Goal: Task Accomplishment & Management: Manage account settings

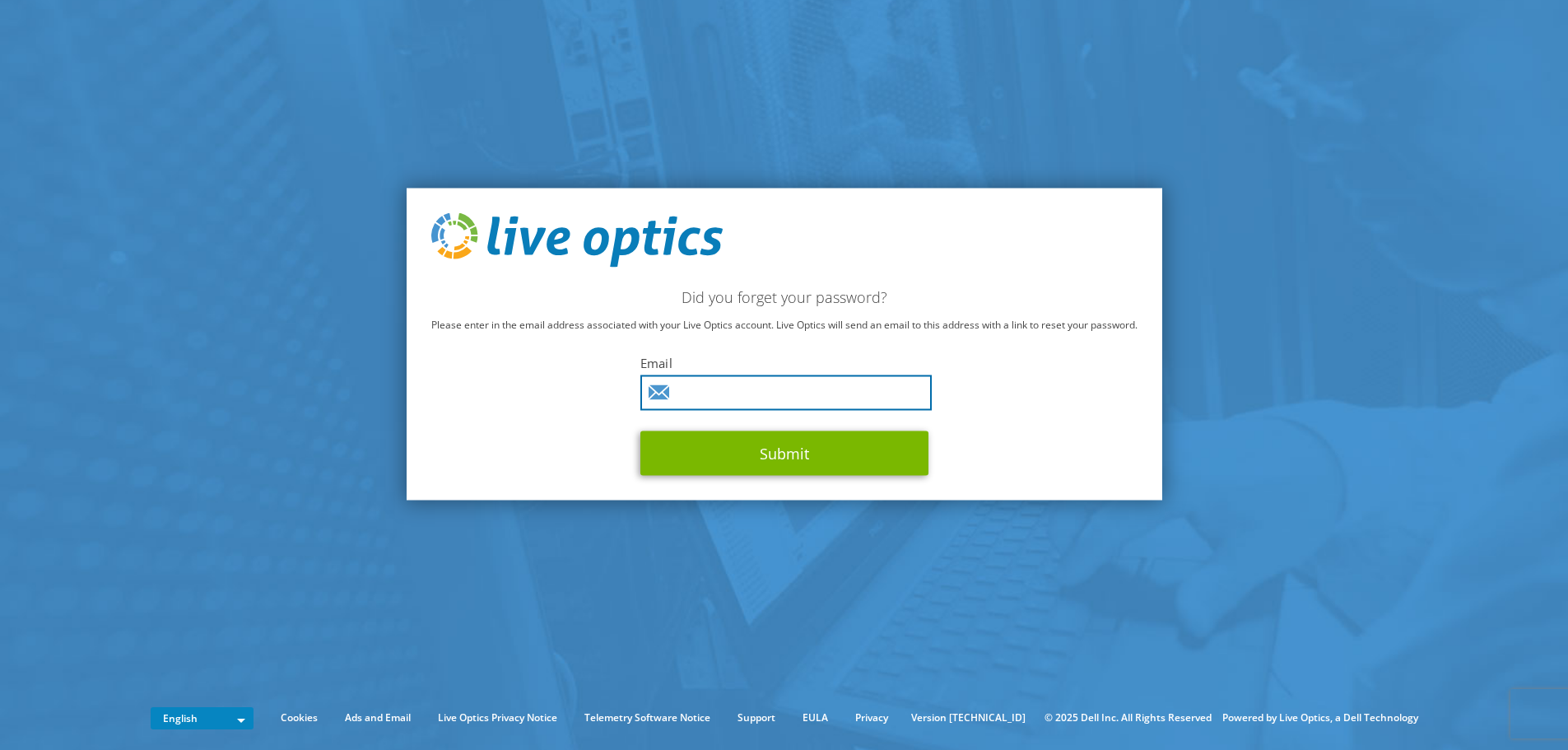
click at [738, 394] on input "text" at bounding box center [786, 392] width 292 height 36
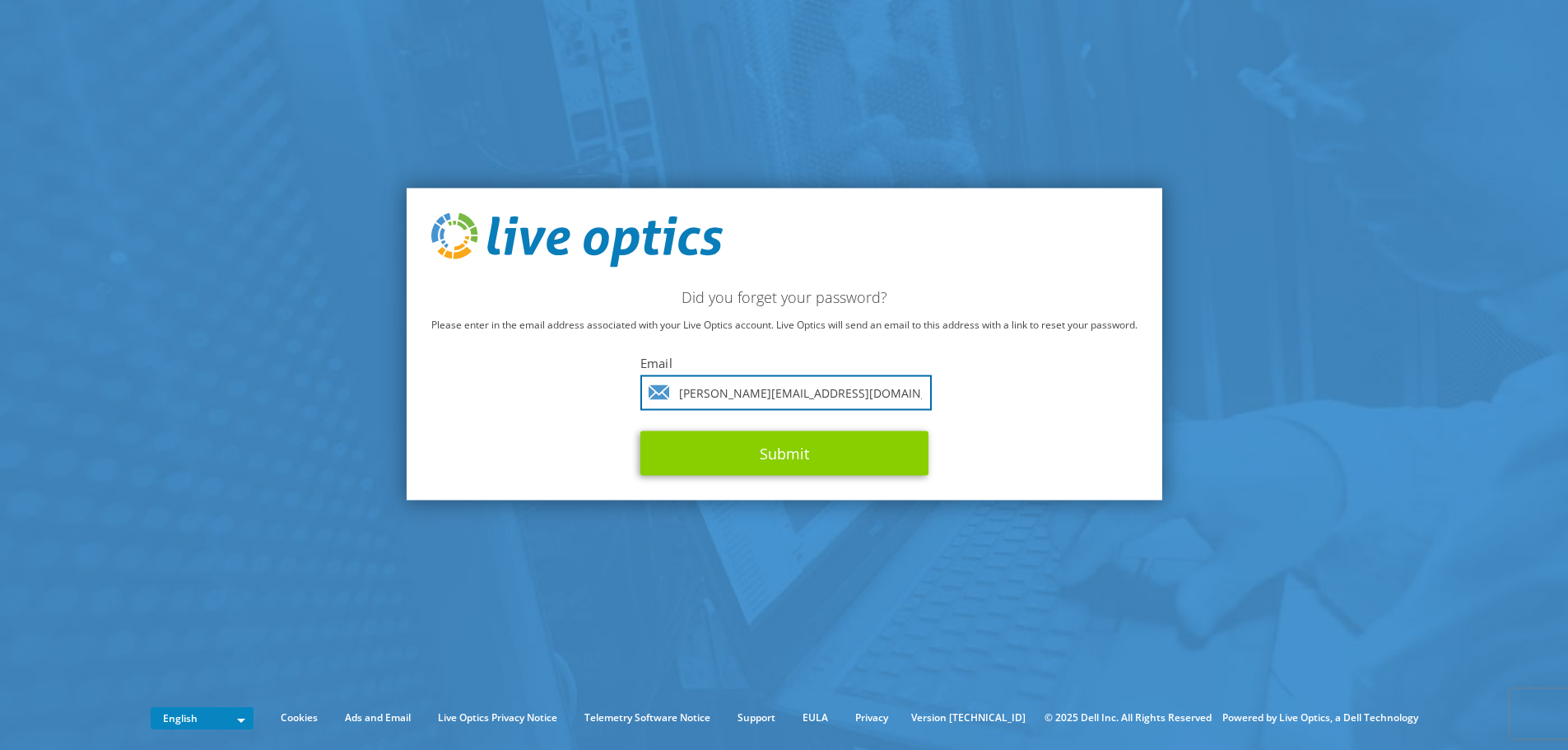
type input "ketterer@psy.fsu.edu"
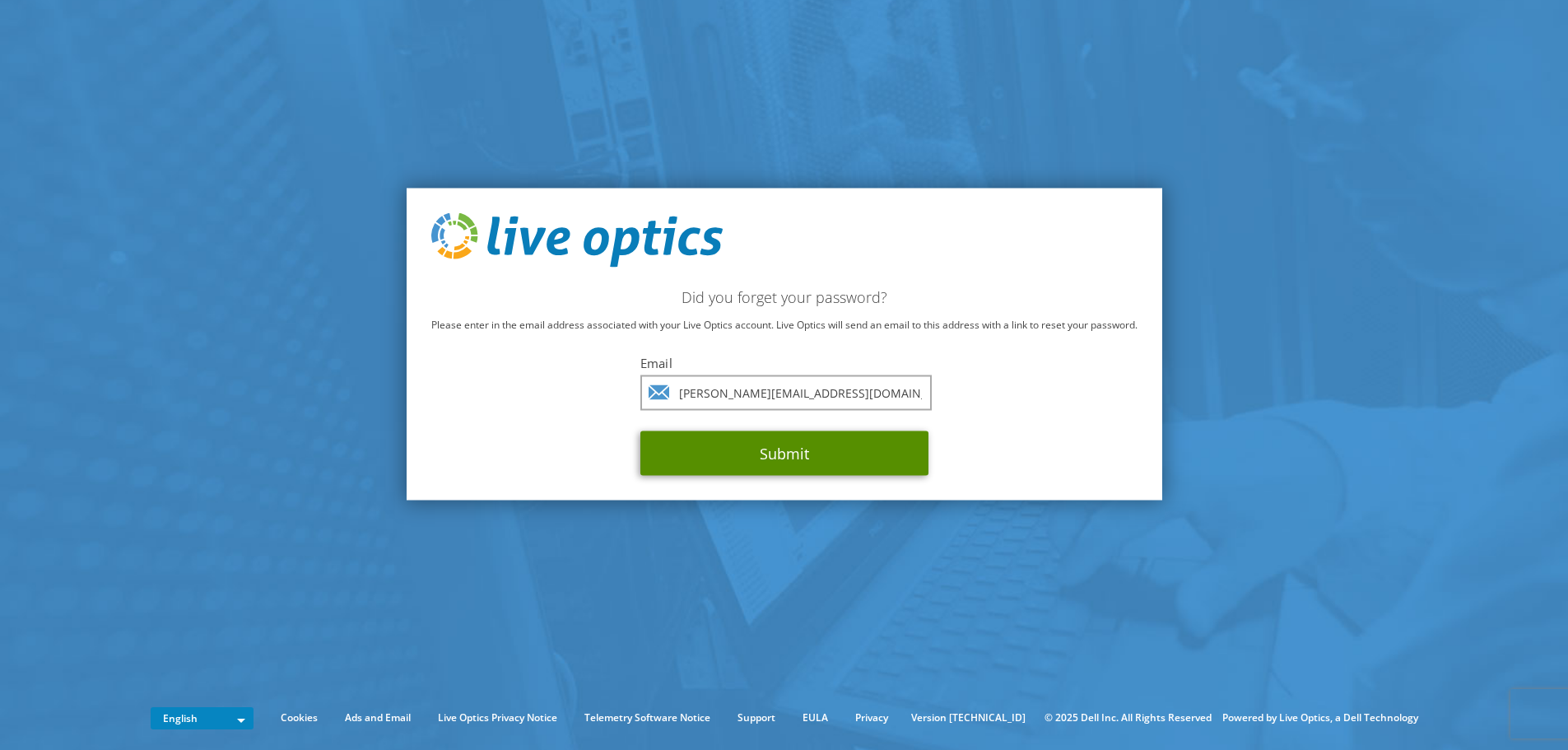
click at [787, 447] on button "Submit" at bounding box center [784, 453] width 288 height 45
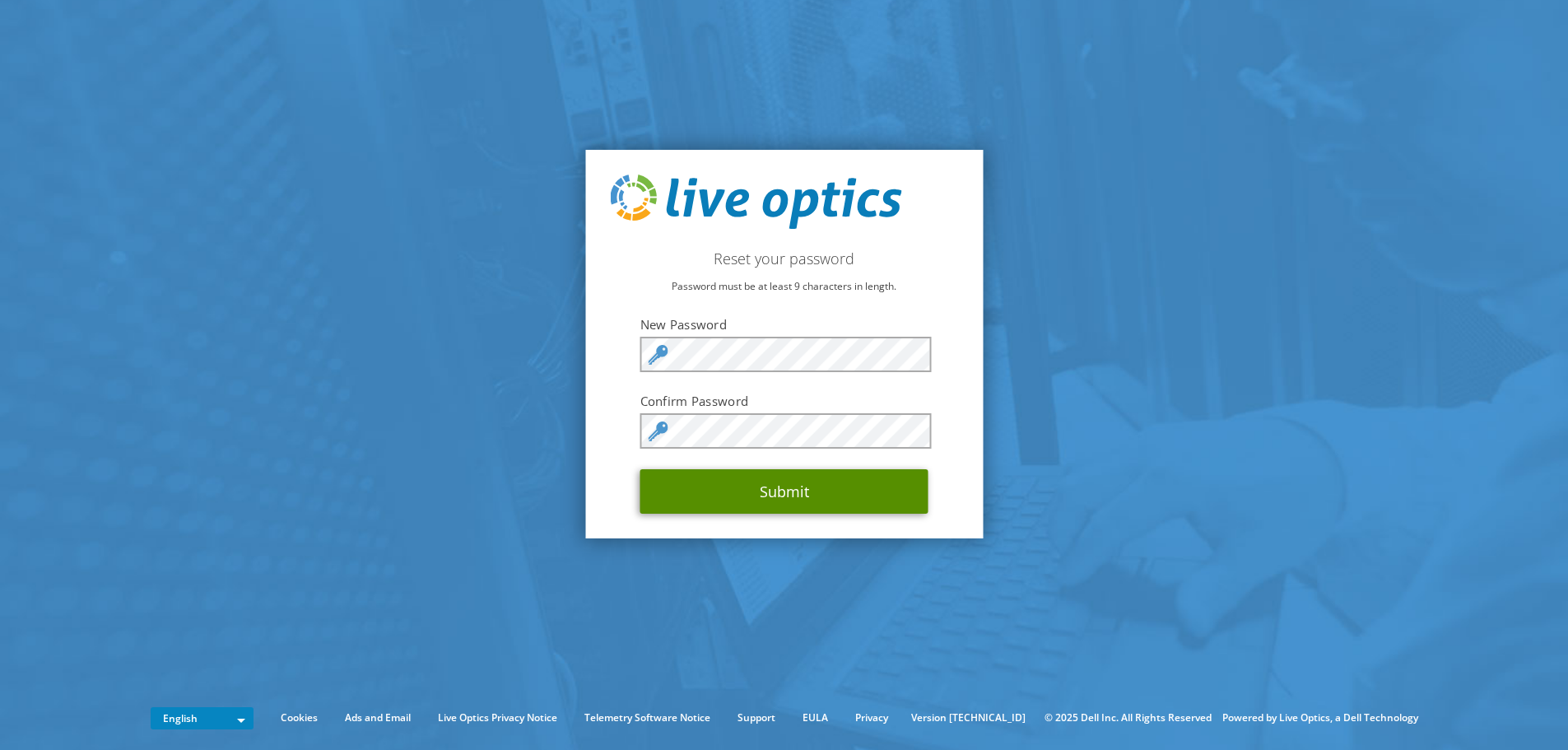
click at [788, 492] on button "Submit" at bounding box center [784, 491] width 288 height 45
